Goal: Information Seeking & Learning: Learn about a topic

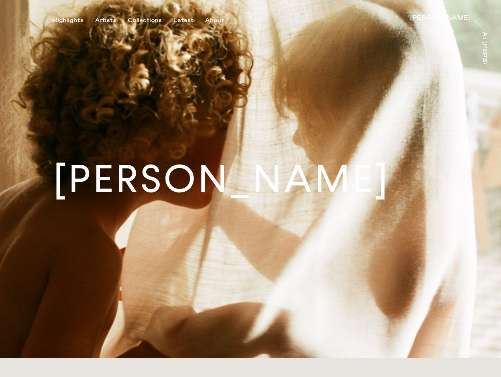
click at [250, 189] on h1 "[PERSON_NAME]" at bounding box center [221, 179] width 337 height 38
click at [74, 20] on div "Highlights" at bounding box center [68, 20] width 30 height 7
click at [110, 20] on div "Artists" at bounding box center [105, 20] width 21 height 7
click at [148, 20] on div "Collections" at bounding box center [145, 20] width 34 height 7
click at [185, 20] on div "Latest" at bounding box center [183, 20] width 20 height 7
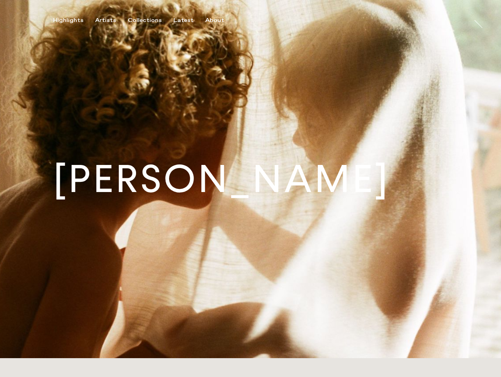
click at [215, 20] on div "About" at bounding box center [214, 20] width 19 height 7
